Goal: Task Accomplishment & Management: Manage account settings

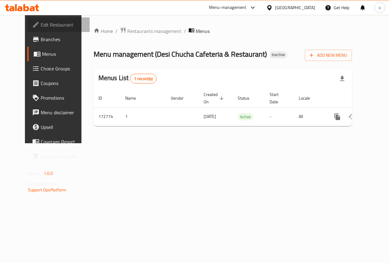
click at [44, 25] on span "Edit Restaurant" at bounding box center [63, 24] width 44 height 7
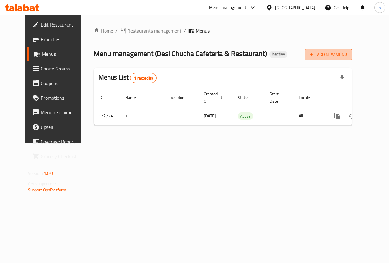
click at [347, 56] on span "Add New Menu" at bounding box center [328, 55] width 37 height 8
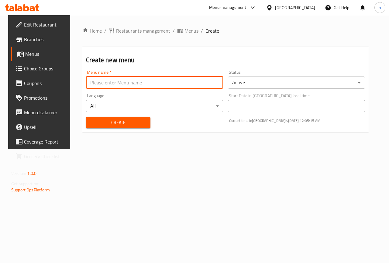
click at [159, 85] on input "text" at bounding box center [154, 82] width 137 height 12
click at [176, 83] on input "text" at bounding box center [154, 82] width 137 height 12
type input "خ"
click at [183, 82] on input "text" at bounding box center [154, 82] width 137 height 12
type input "[DATE]"
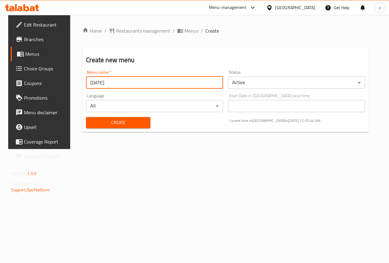
click at [120, 119] on span "Create" at bounding box center [118, 123] width 54 height 8
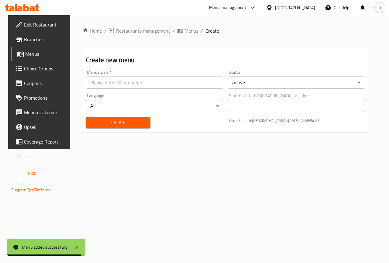
click at [16, 49] on link "Menus" at bounding box center [42, 54] width 63 height 15
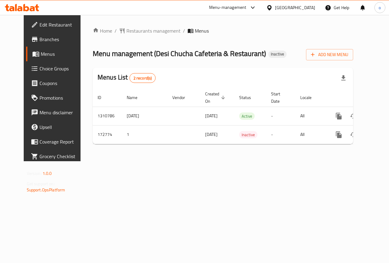
click at [354, 47] on div "Add New Menu" at bounding box center [329, 54] width 47 height 14
click at [349, 54] on span "Add New Menu" at bounding box center [329, 55] width 37 height 8
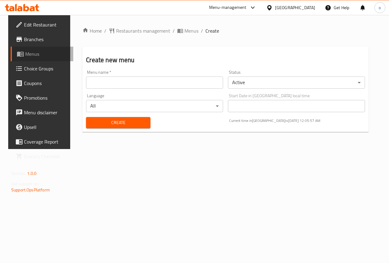
click at [17, 56] on icon at bounding box center [20, 54] width 7 height 5
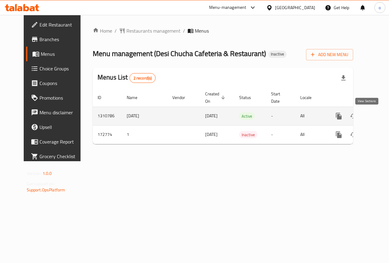
click at [379, 117] on icon "enhanced table" at bounding box center [382, 115] width 7 height 7
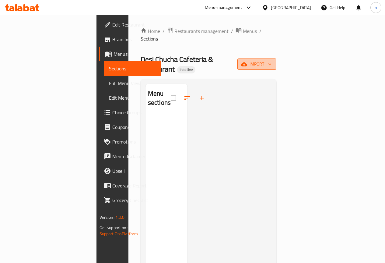
click at [276, 58] on button "import" at bounding box center [256, 63] width 39 height 11
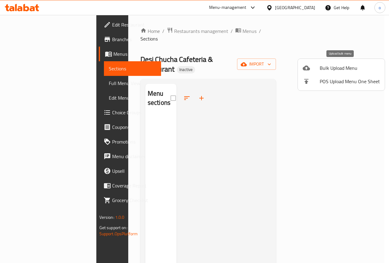
click at [325, 68] on span "Bulk Upload Menu" at bounding box center [350, 67] width 60 height 7
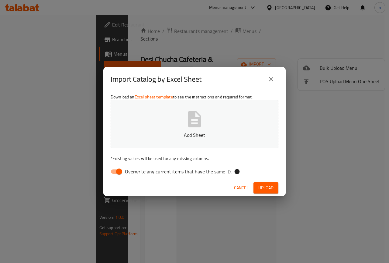
click at [113, 166] on input "Overwrite any current items that have the same ID." at bounding box center [119, 172] width 35 height 12
checkbox input "false"
click at [265, 185] on span "Upload" at bounding box center [266, 188] width 15 height 8
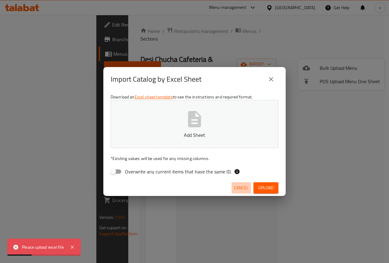
click at [241, 190] on span "Cancel" at bounding box center [241, 188] width 15 height 8
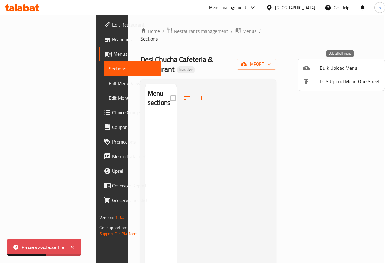
click at [343, 68] on span "Bulk Upload Menu" at bounding box center [350, 67] width 60 height 7
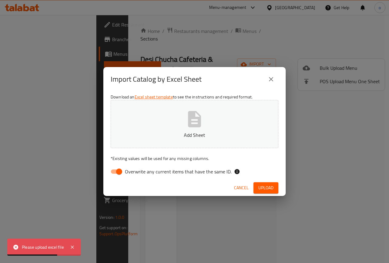
click at [182, 131] on p "Add Sheet" at bounding box center [194, 134] width 149 height 7
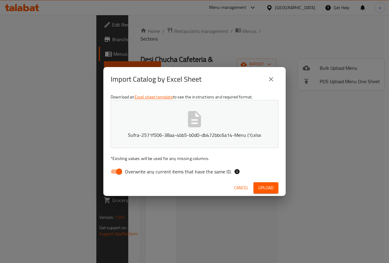
click at [121, 172] on input "Overwrite any current items that have the same ID." at bounding box center [119, 172] width 35 height 12
checkbox input "false"
click at [271, 186] on span "Upload" at bounding box center [266, 188] width 15 height 8
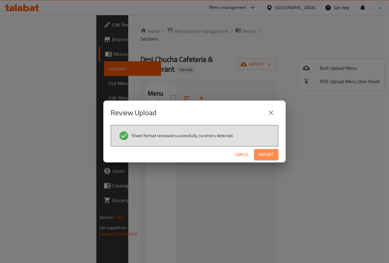
click at [258, 154] on button "Import" at bounding box center [266, 154] width 24 height 11
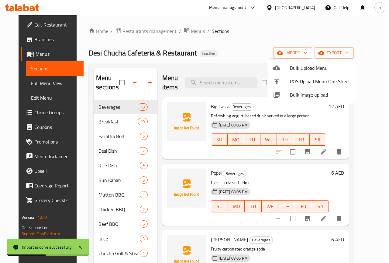
click at [249, 52] on div at bounding box center [194, 131] width 389 height 263
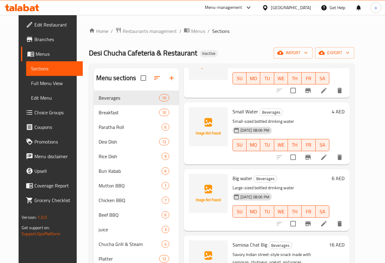
scroll to position [434, 0]
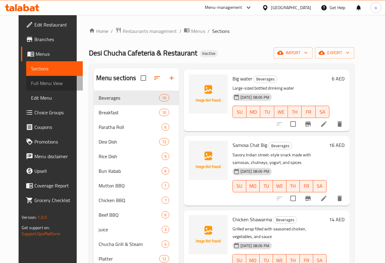
click at [34, 80] on span "Full Menu View" at bounding box center [54, 82] width 47 height 7
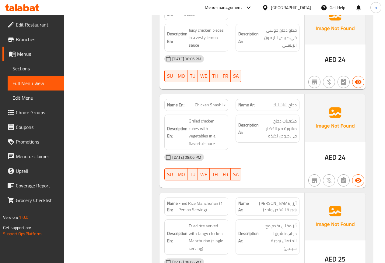
scroll to position [8110, 0]
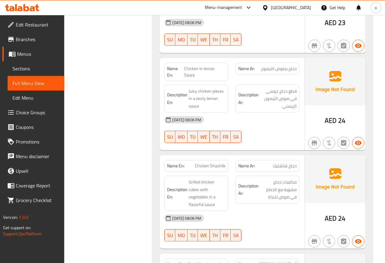
click at [24, 54] on span "Menus" at bounding box center [38, 53] width 42 height 7
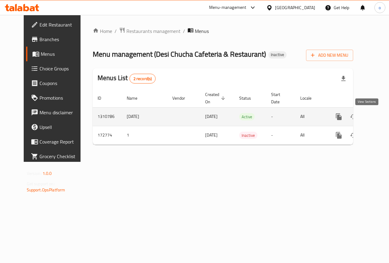
click at [376, 114] on link "enhanced table" at bounding box center [383, 116] width 15 height 15
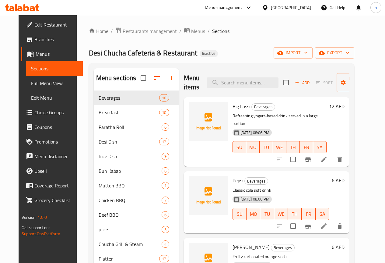
click at [34, 113] on span "Choice Groups" at bounding box center [56, 112] width 44 height 7
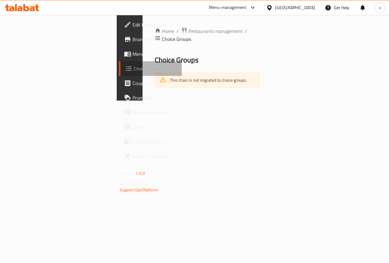
click at [119, 75] on link "Choice Groups" at bounding box center [150, 68] width 63 height 15
click at [134, 72] on span "Choice Groups" at bounding box center [155, 68] width 43 height 7
click at [133, 50] on span "Menus" at bounding box center [155, 53] width 44 height 7
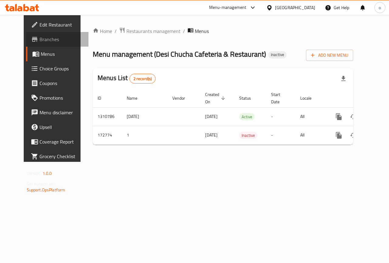
click at [40, 38] on span "Branches" at bounding box center [62, 39] width 44 height 7
